Goal: Check status: Check status

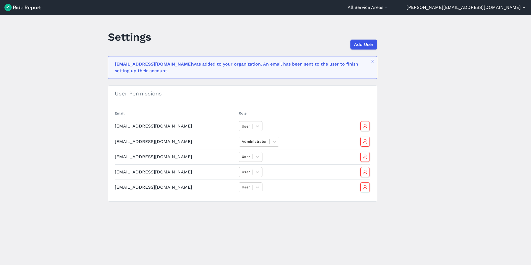
click at [490, 10] on button "[PERSON_NAME][EMAIL_ADDRESS][DOMAIN_NAME]" at bounding box center [467, 7] width 120 height 7
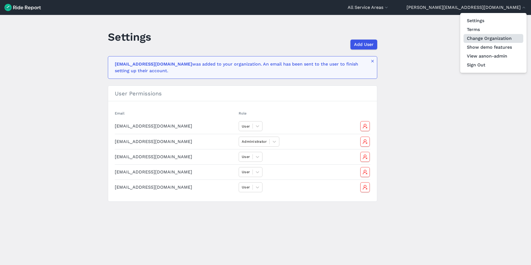
click at [485, 35] on link "Change Organization" at bounding box center [494, 38] width 60 height 9
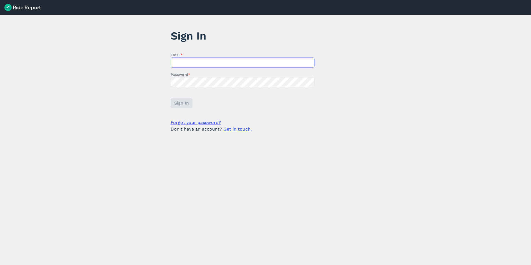
type input "[PERSON_NAME][EMAIL_ADDRESS][DOMAIN_NAME]"
click at [179, 106] on span "Sign In" at bounding box center [181, 103] width 15 height 7
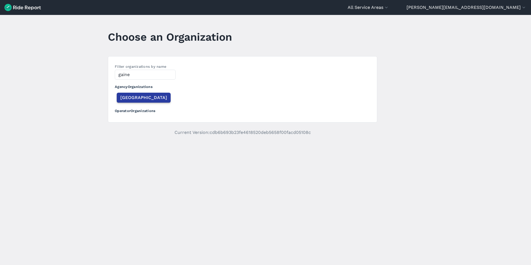
type input "gaine"
click at [129, 99] on span "[GEOGRAPHIC_DATA]" at bounding box center [143, 97] width 47 height 7
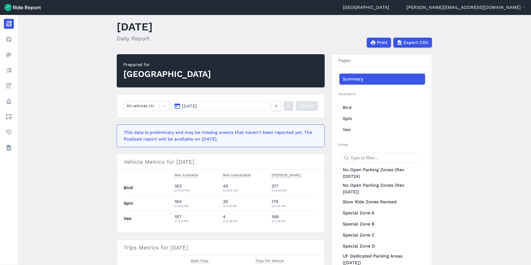
scroll to position [12, 0]
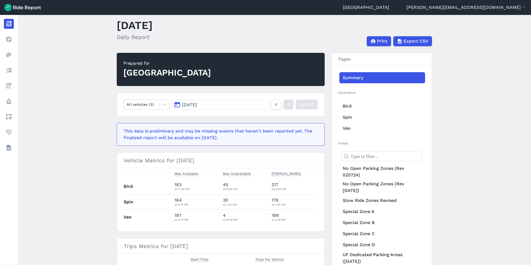
click at [207, 104] on button "[DATE]" at bounding box center [220, 105] width 97 height 10
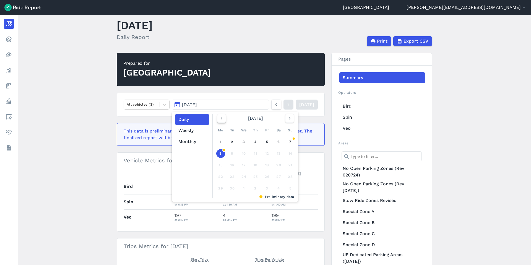
click at [219, 119] on icon "button" at bounding box center [222, 119] width 6 height 6
click at [290, 167] on link "17" at bounding box center [290, 165] width 9 height 9
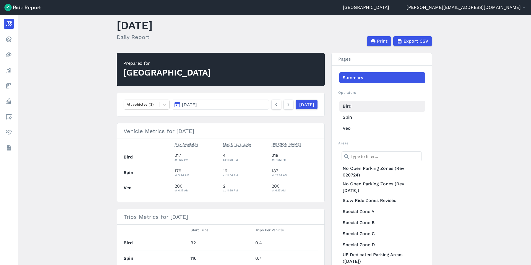
click at [351, 105] on link "Bird" at bounding box center [383, 106] width 86 height 11
